Goal: Task Accomplishment & Management: Use online tool/utility

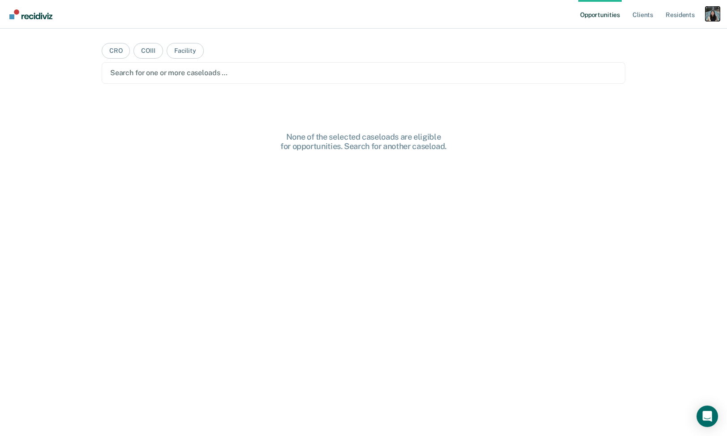
click at [709, 19] on div "Profile dropdown button" at bounding box center [713, 14] width 14 height 14
click at [683, 31] on div "Profile How it works Log Out" at bounding box center [677, 48] width 86 height 44
click at [652, 35] on link "Profile" at bounding box center [677, 37] width 72 height 8
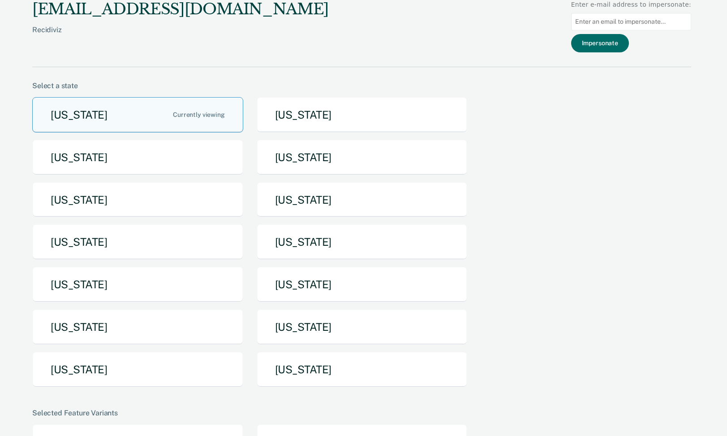
click at [633, 22] on input at bounding box center [631, 21] width 120 height 17
paste input "[PERSON_NAME][EMAIL_ADDRESS][PERSON_NAME][DOMAIN_NAME]"
type input "[PERSON_NAME][EMAIL_ADDRESS][PERSON_NAME][DOMAIN_NAME]"
click at [627, 42] on button "Impersonate" at bounding box center [600, 43] width 58 height 18
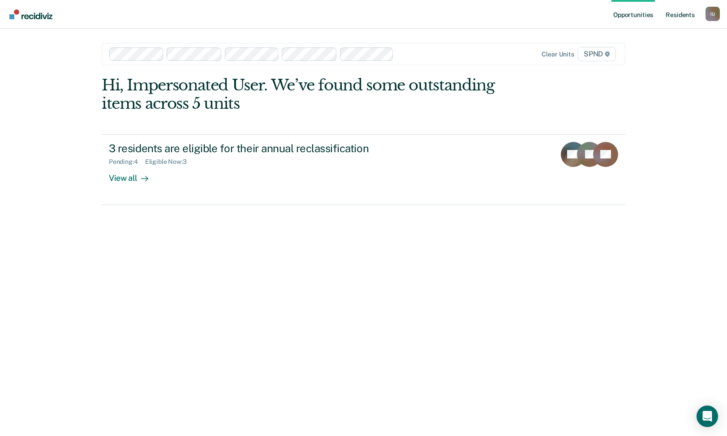
click at [684, 16] on link "Resident s" at bounding box center [680, 14] width 33 height 29
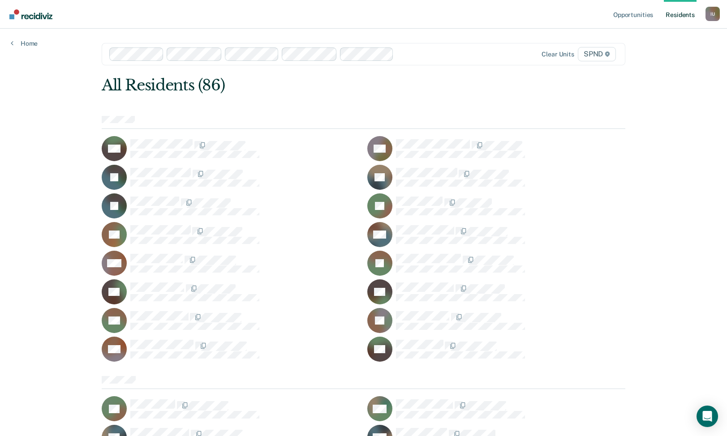
scroll to position [788, 0]
